Goal: Task Accomplishment & Management: Use online tool/utility

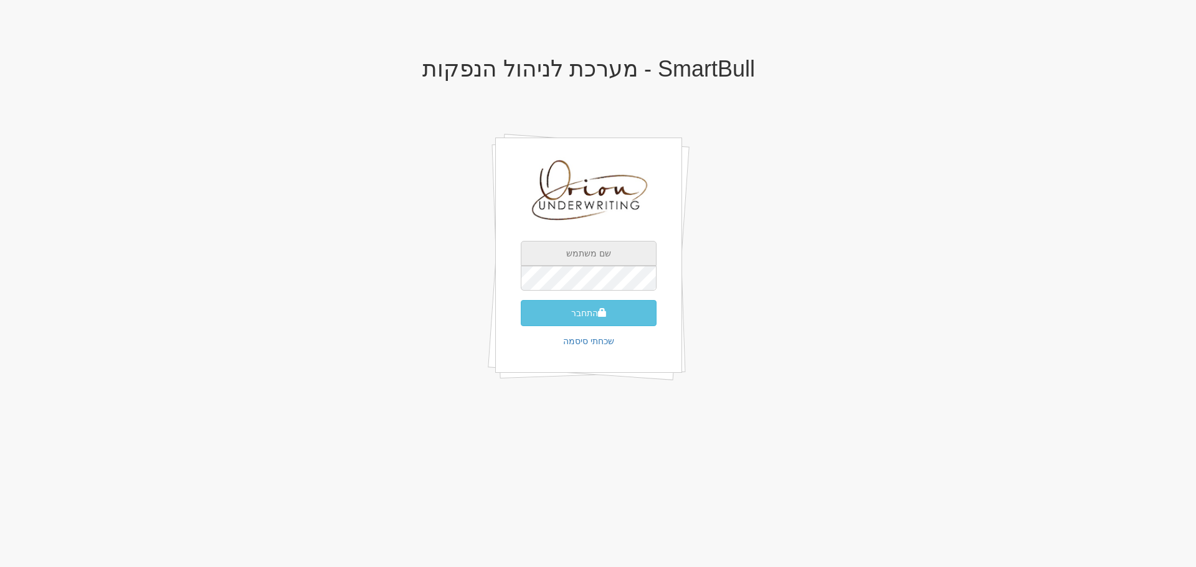
click at [601, 254] on input "text" at bounding box center [589, 253] width 136 height 25
type input "[EMAIL_ADDRESS][DOMAIN_NAME]"
click at [521, 300] on button "התחבר" at bounding box center [589, 313] width 136 height 26
click at [625, 311] on button "התחבר" at bounding box center [589, 313] width 136 height 26
click at [582, 313] on button "התחבר" at bounding box center [589, 313] width 136 height 26
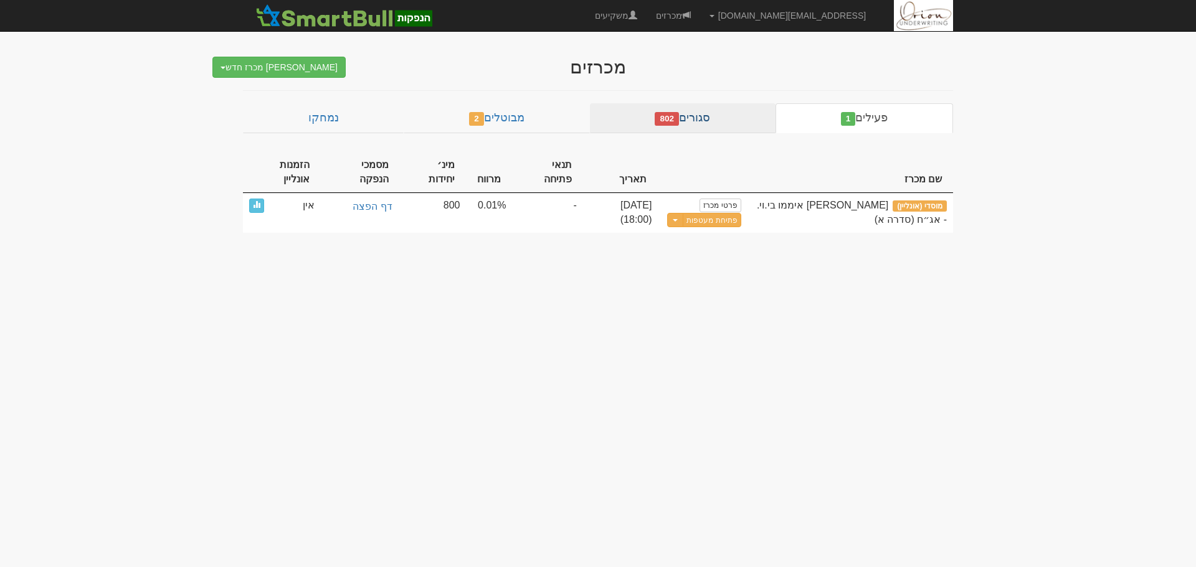
click at [655, 107] on link "סגורים 802" at bounding box center [683, 118] width 186 height 30
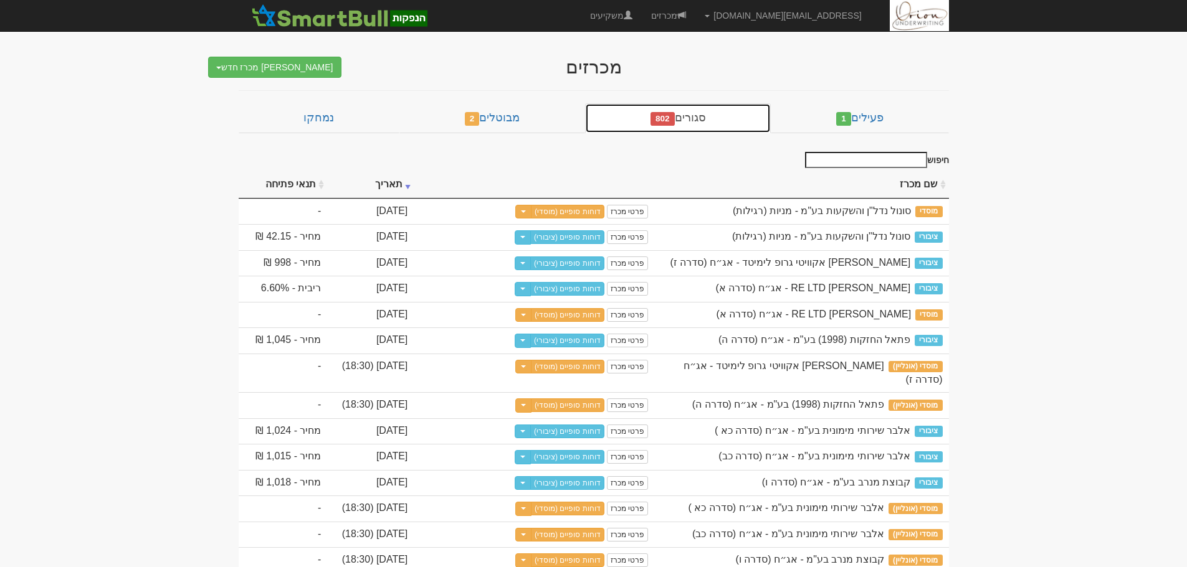
click at [660, 114] on span "802" at bounding box center [662, 119] width 24 height 14
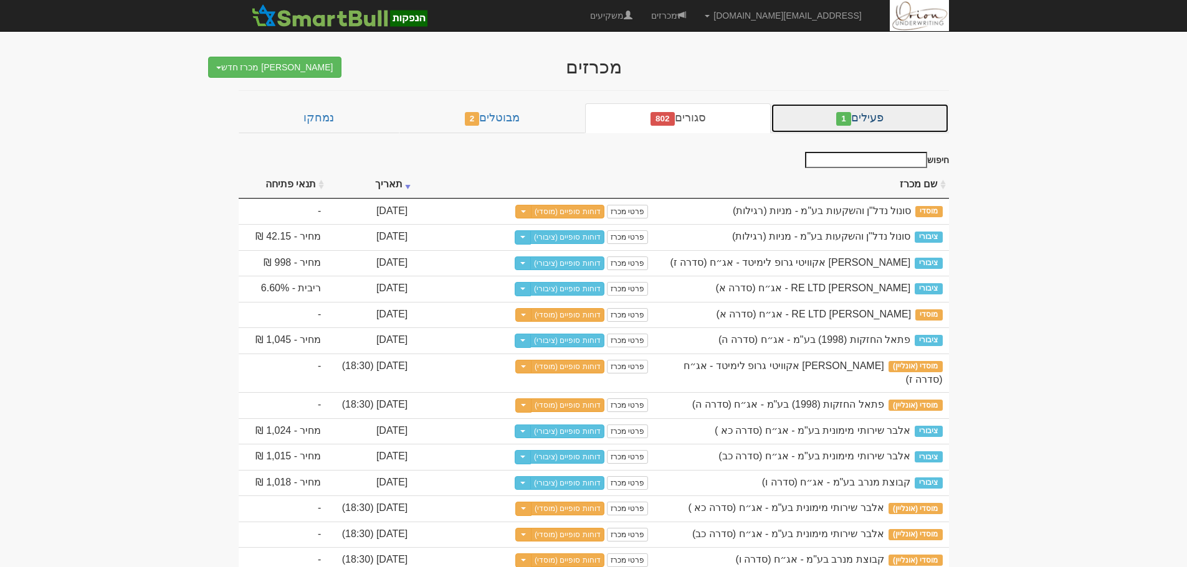
click at [838, 114] on span "1" at bounding box center [843, 119] width 15 height 14
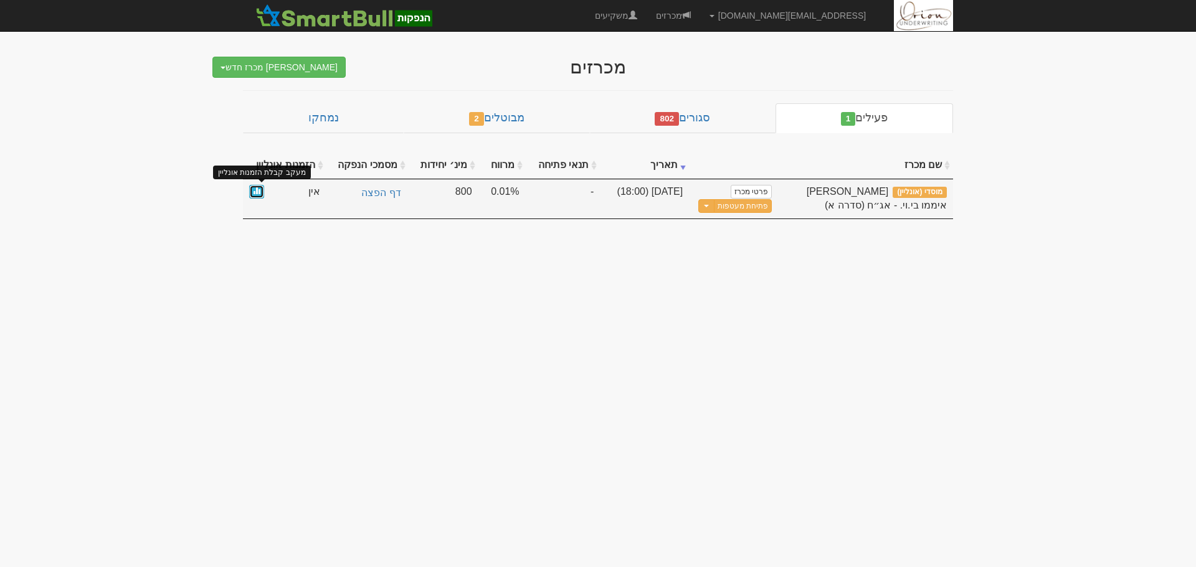
click at [263, 196] on link at bounding box center [256, 192] width 15 height 14
